Goal: Information Seeking & Learning: Learn about a topic

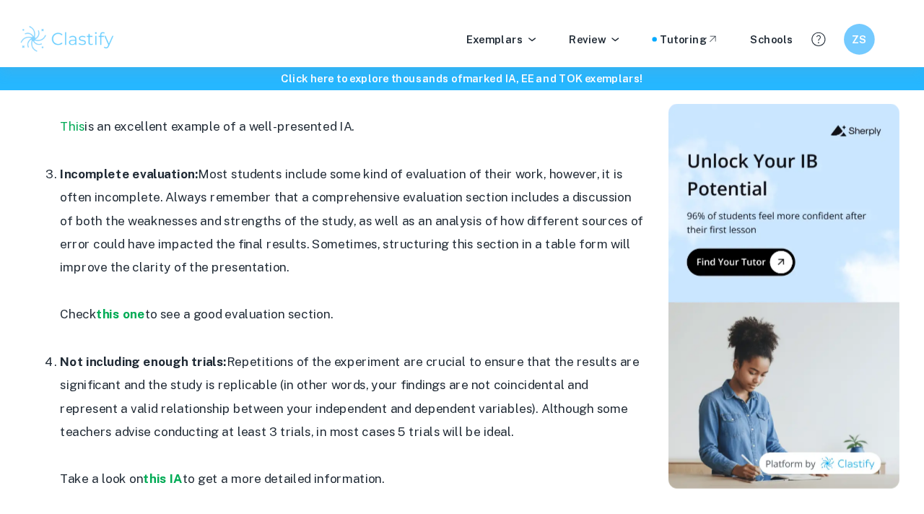
scroll to position [982, 0]
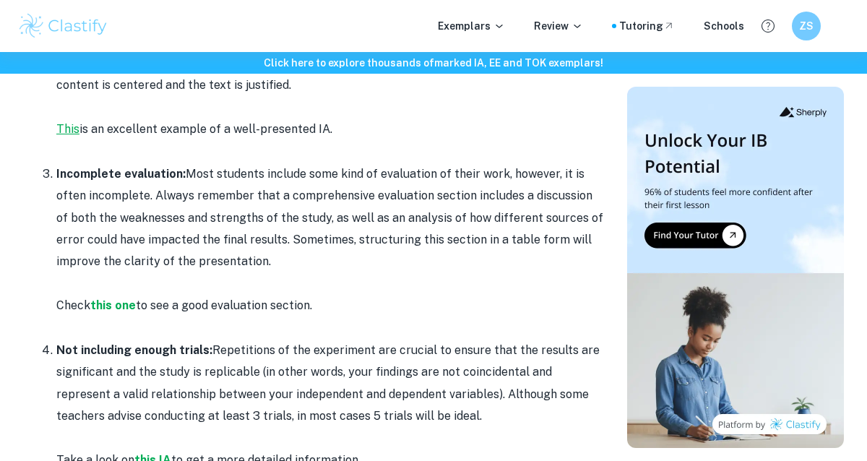
click at [71, 129] on link "This" at bounding box center [67, 129] width 23 height 14
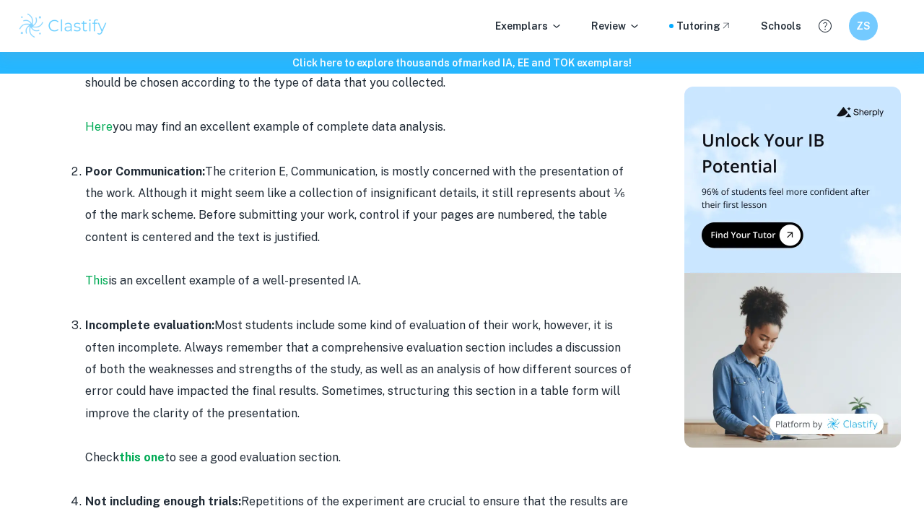
scroll to position [832, 0]
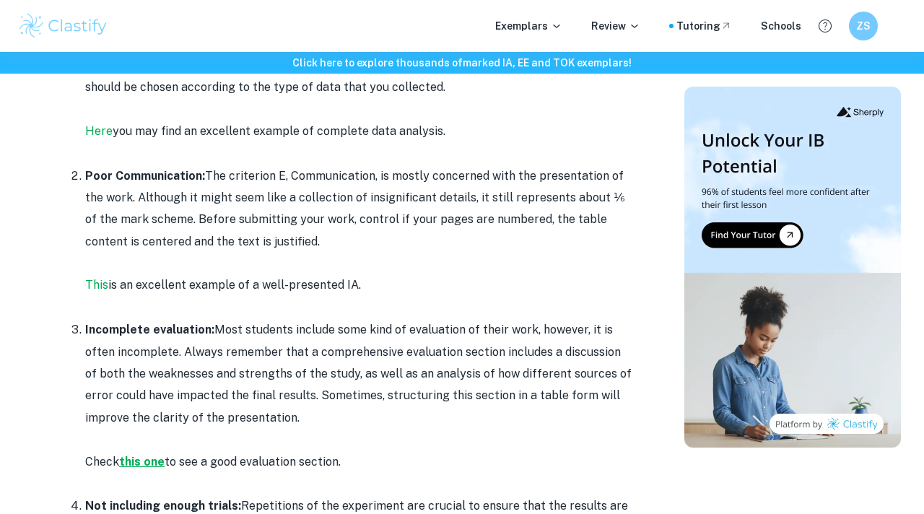
click at [154, 458] on strong "this one" at bounding box center [141, 462] width 45 height 14
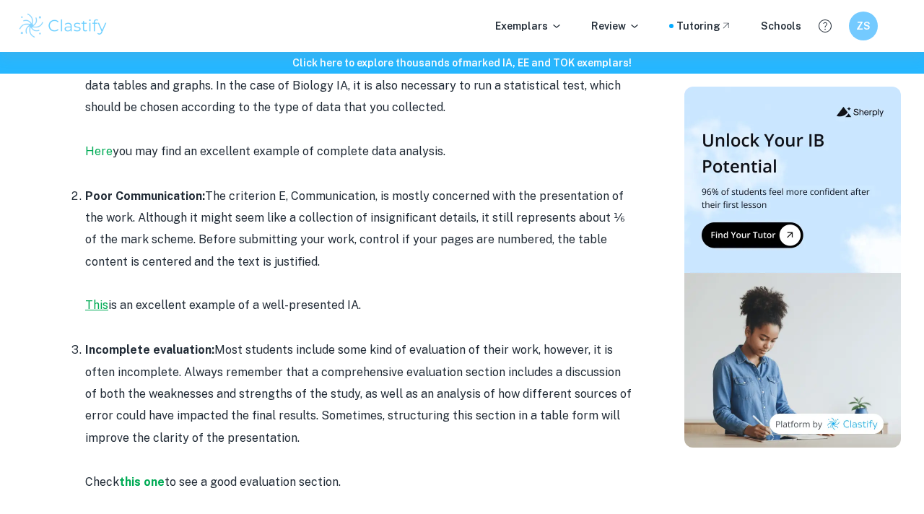
click at [97, 301] on link "This" at bounding box center [96, 305] width 23 height 14
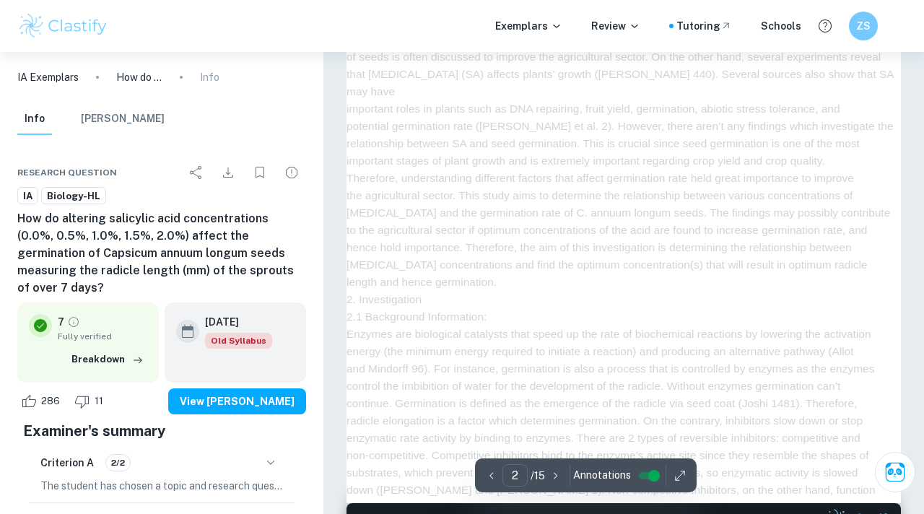
scroll to position [1176, 0]
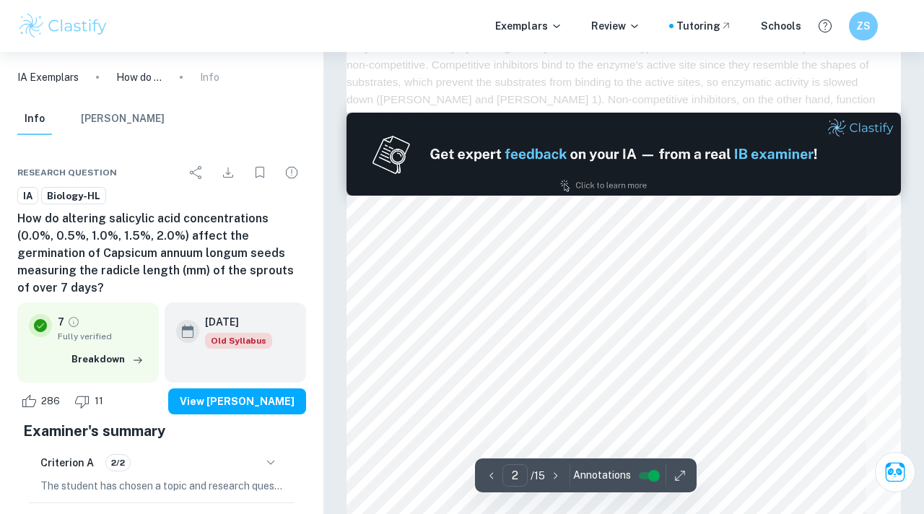
type input "3"
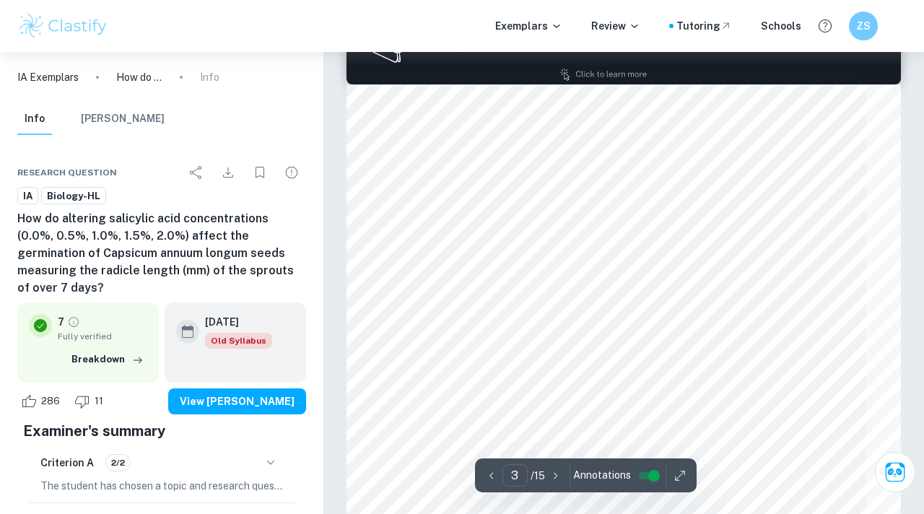
scroll to position [1618, 0]
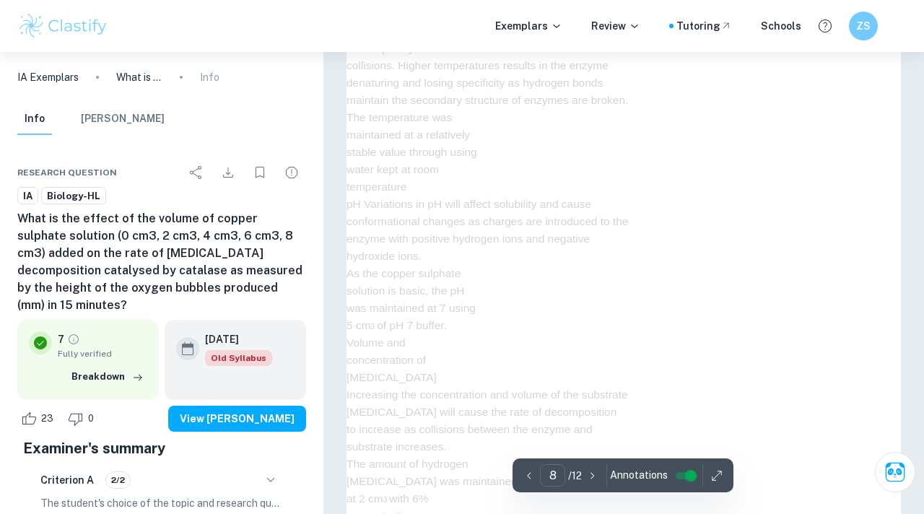
scroll to position [5608, 0]
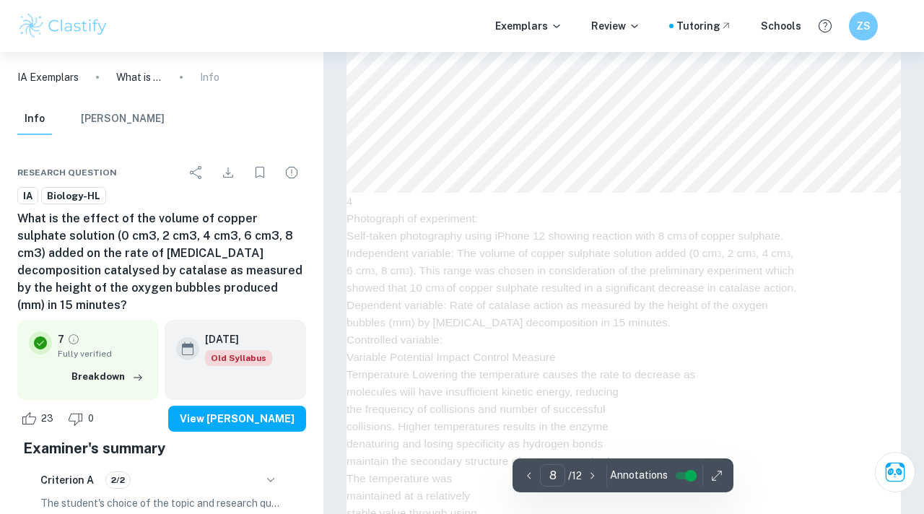
type input "7"
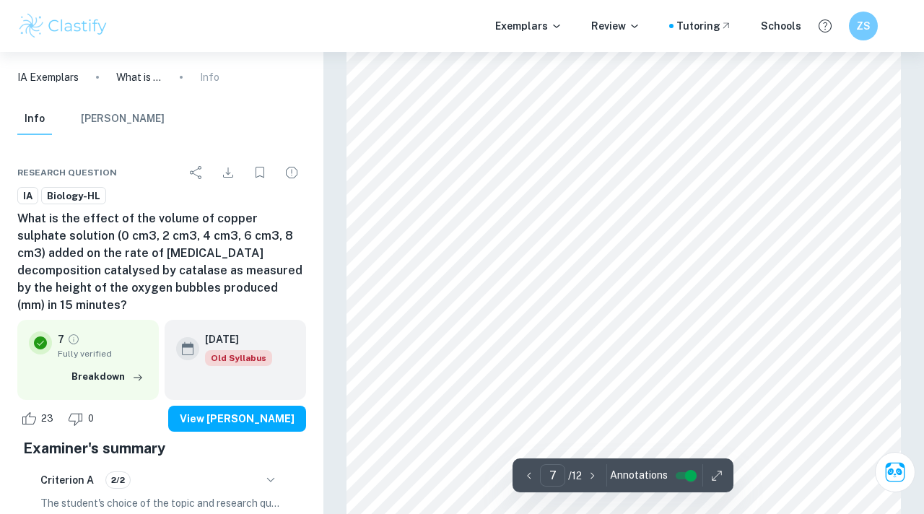
scroll to position [5050, 0]
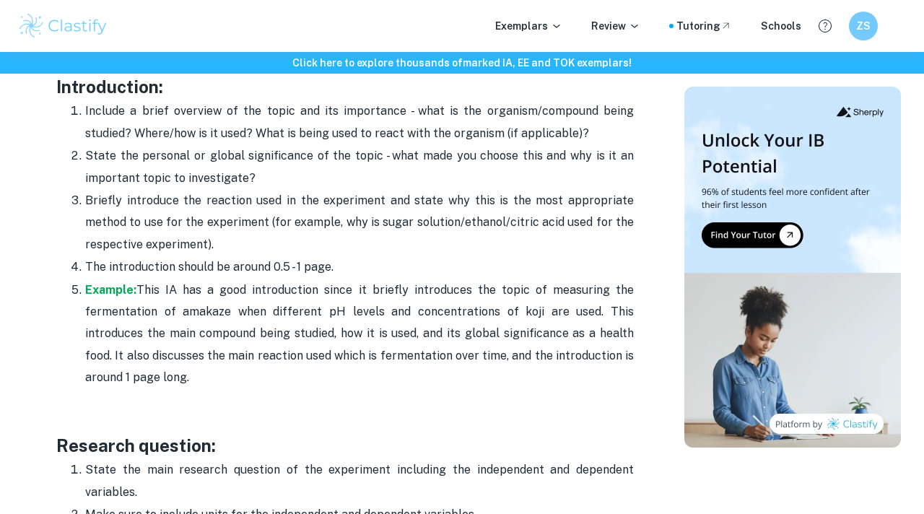
scroll to position [1002, 0]
click at [116, 293] on strong "Example:" at bounding box center [110, 291] width 51 height 14
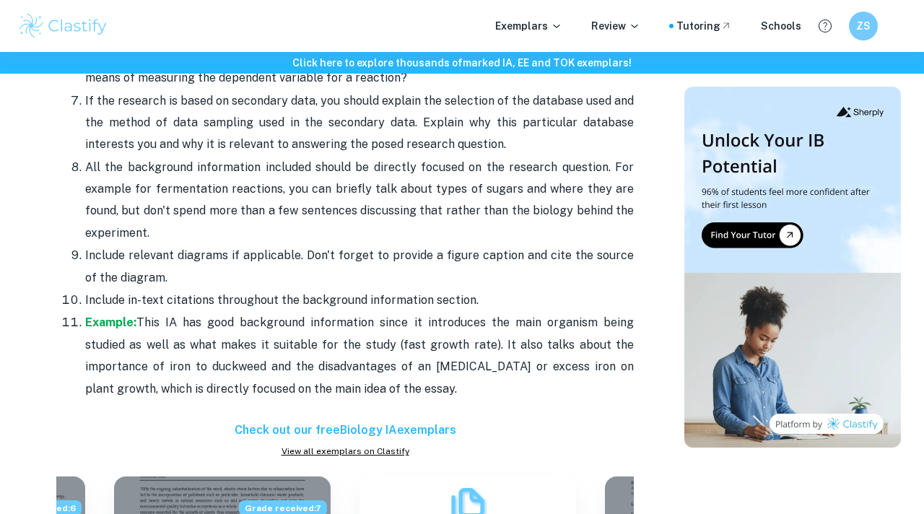
scroll to position [1935, 0]
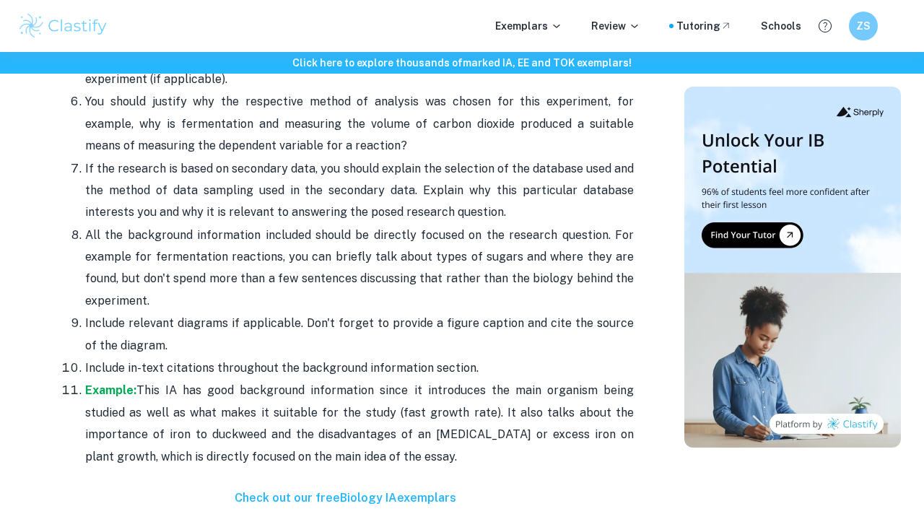
click at [101, 383] on p "Example: This IA has good background information since it introduces the main o…" at bounding box center [359, 424] width 549 height 88
click at [107, 386] on strong "Example:" at bounding box center [110, 390] width 51 height 14
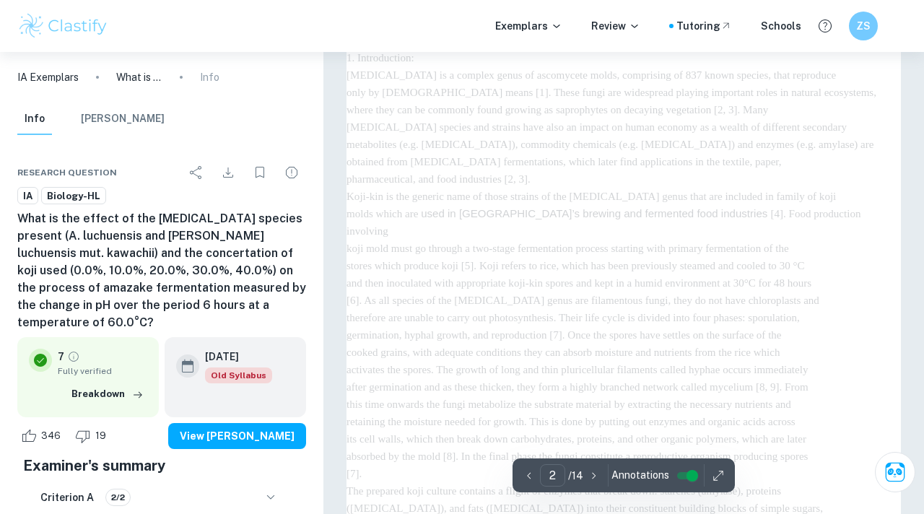
scroll to position [846, 0]
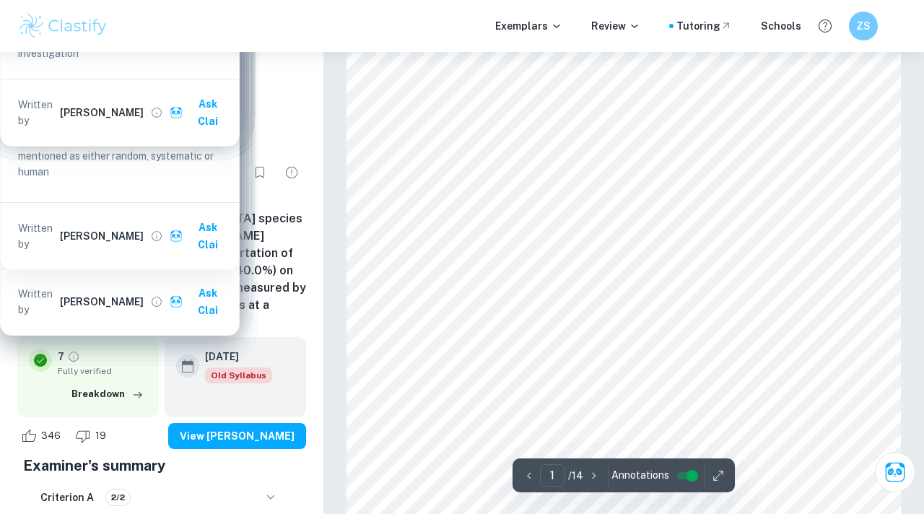
scroll to position [0, 0]
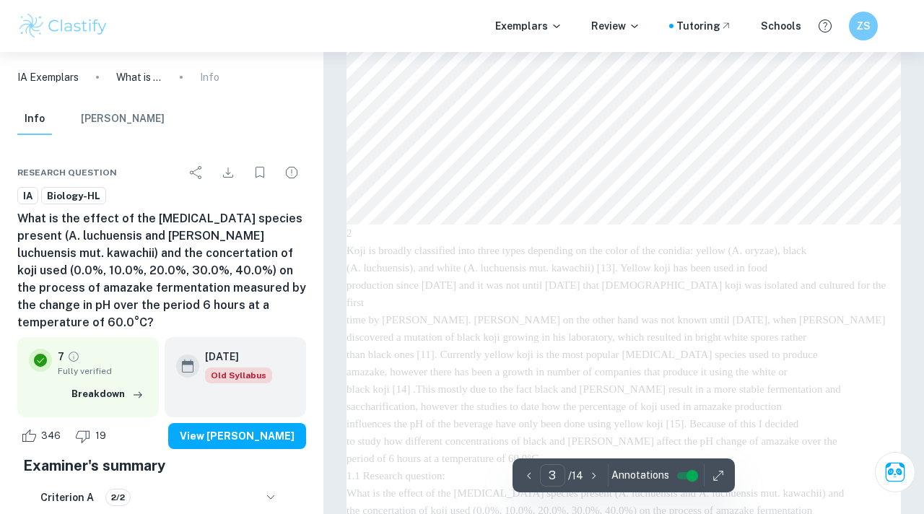
type input "4"
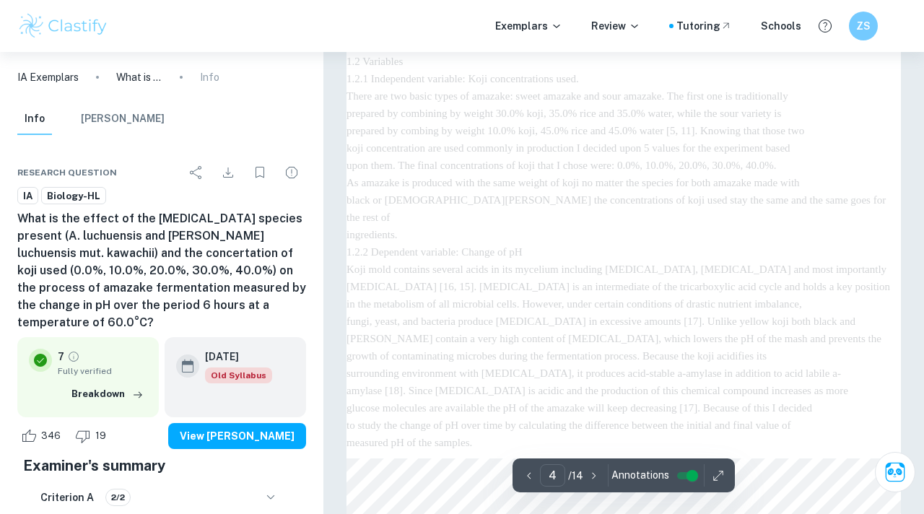
scroll to position [2671, 0]
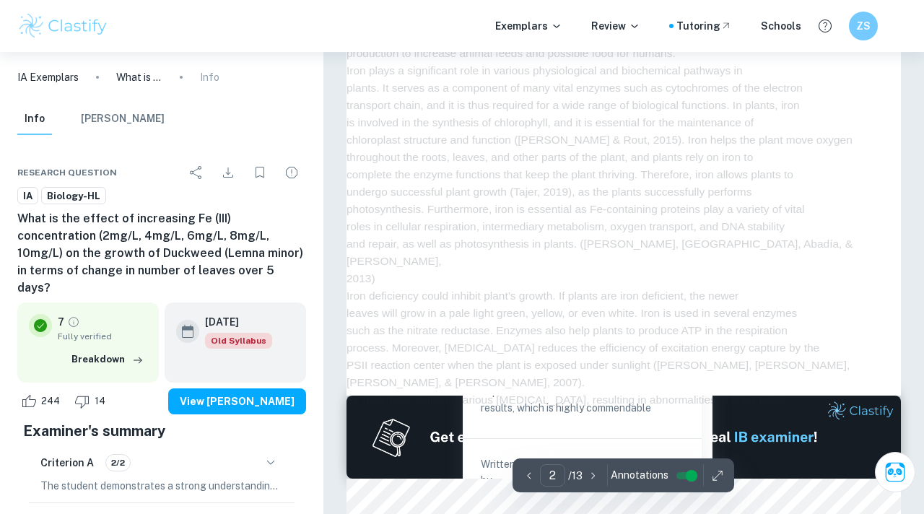
scroll to position [403, 0]
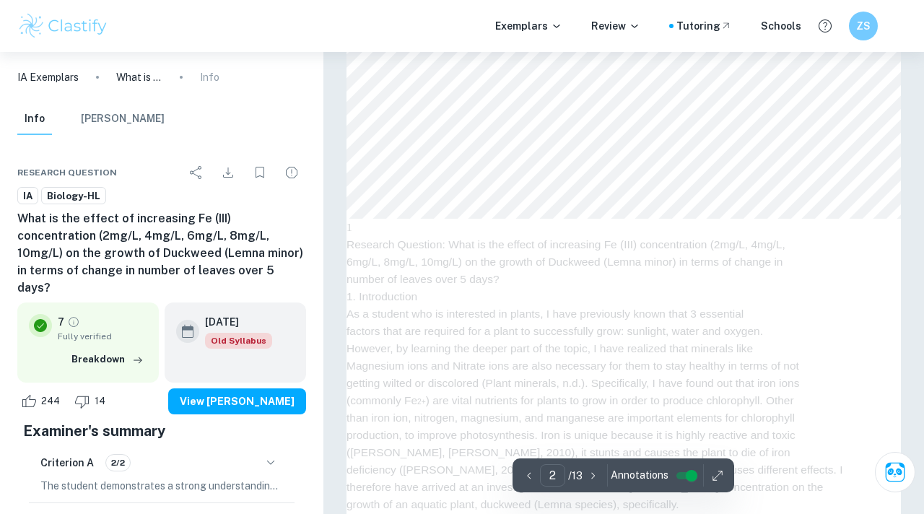
type input "1"
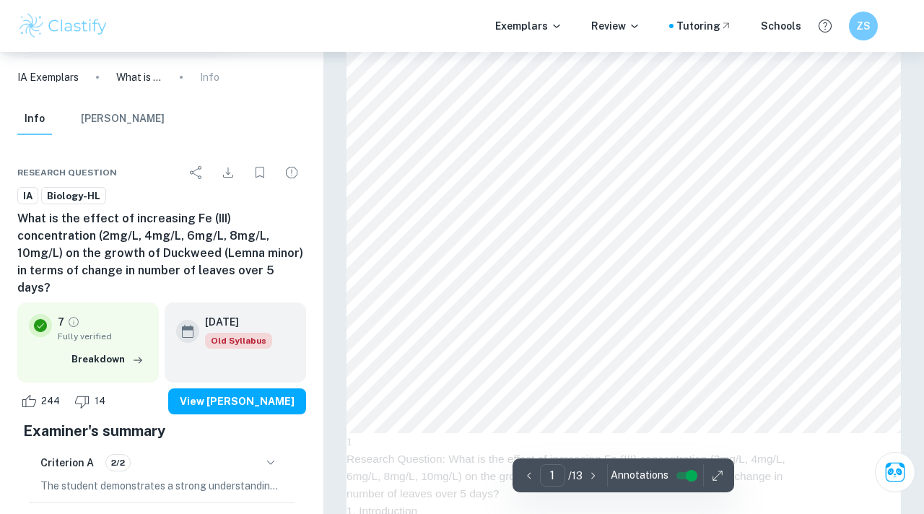
scroll to position [0, 0]
